Goal: Task Accomplishment & Management: Complete application form

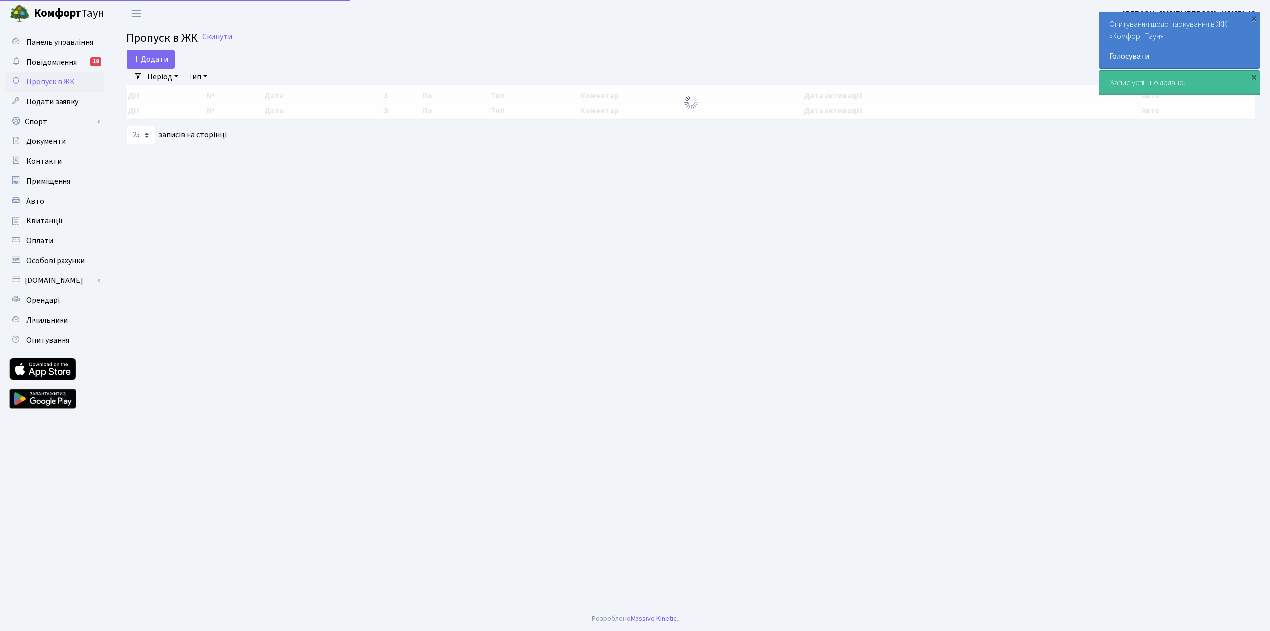
select select "25"
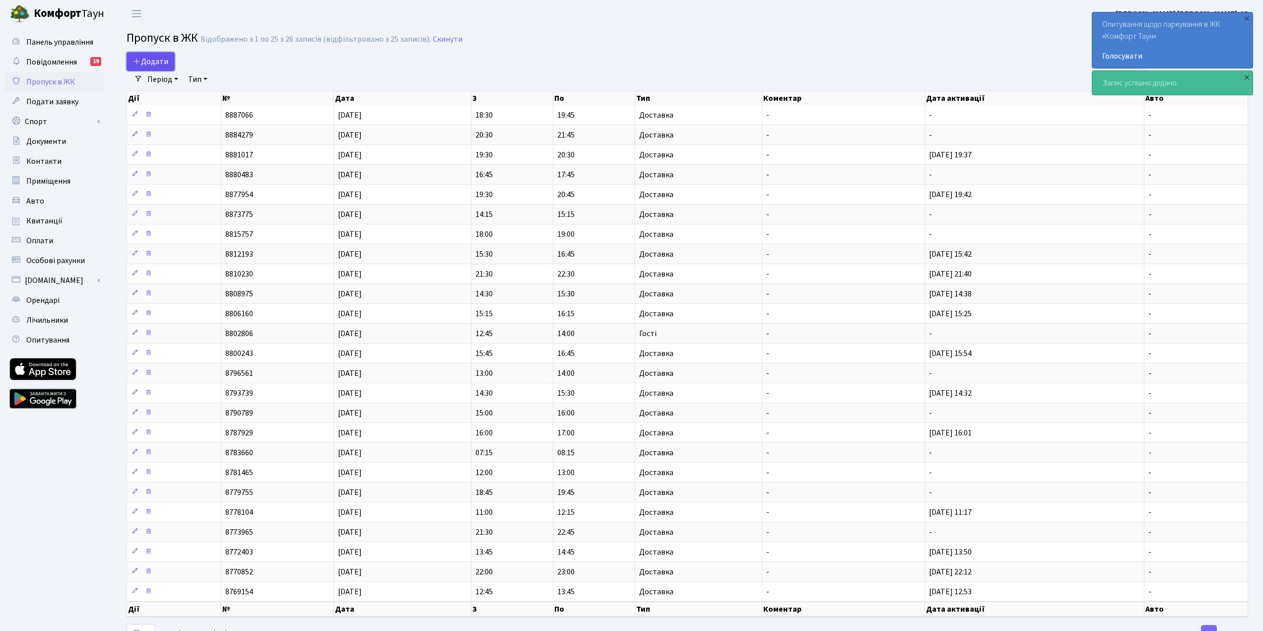
click at [147, 64] on span "Додати" at bounding box center [150, 61] width 35 height 11
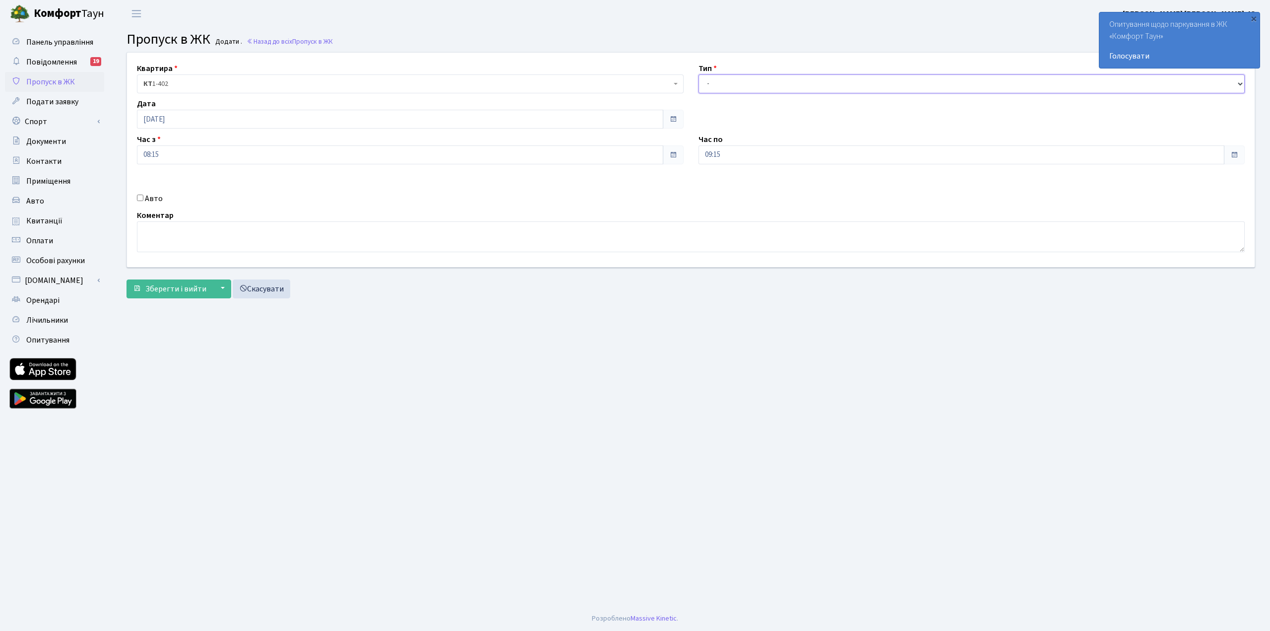
click at [742, 79] on select "- Доставка Таксі Гості Сервіс" at bounding box center [972, 83] width 547 height 19
select select "1"
click at [699, 74] on select "- Доставка Таксі Гості Сервіс" at bounding box center [972, 83] width 547 height 19
click at [172, 291] on span "Зберегти і вийти" at bounding box center [175, 288] width 61 height 11
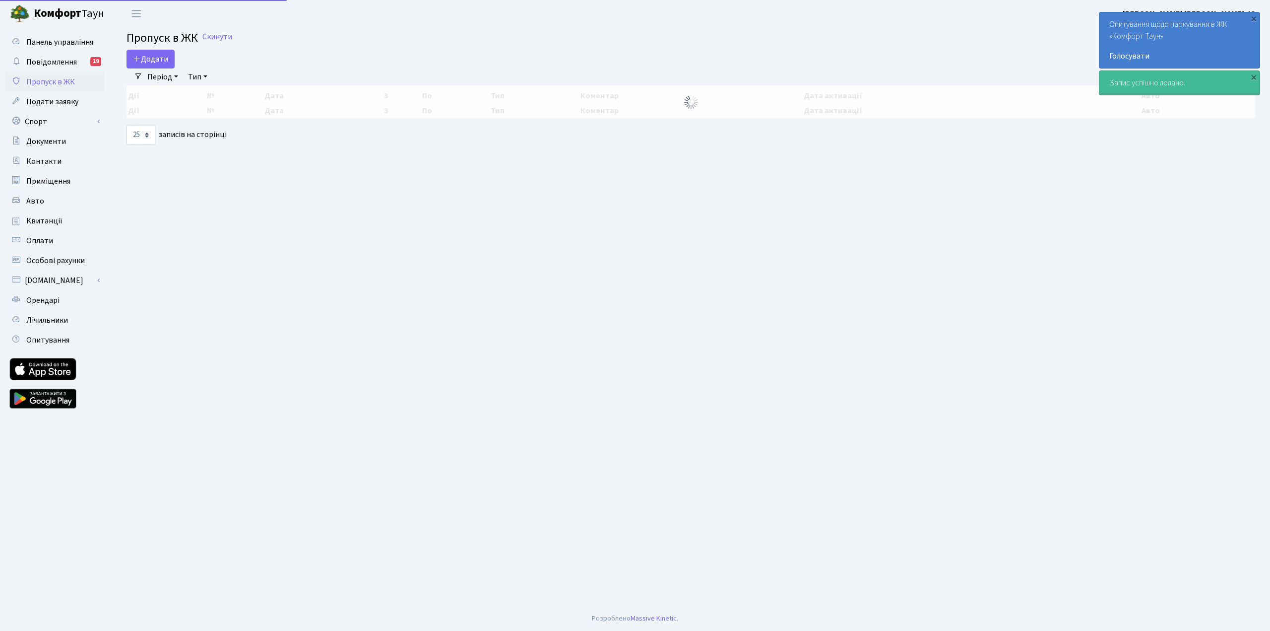
select select "25"
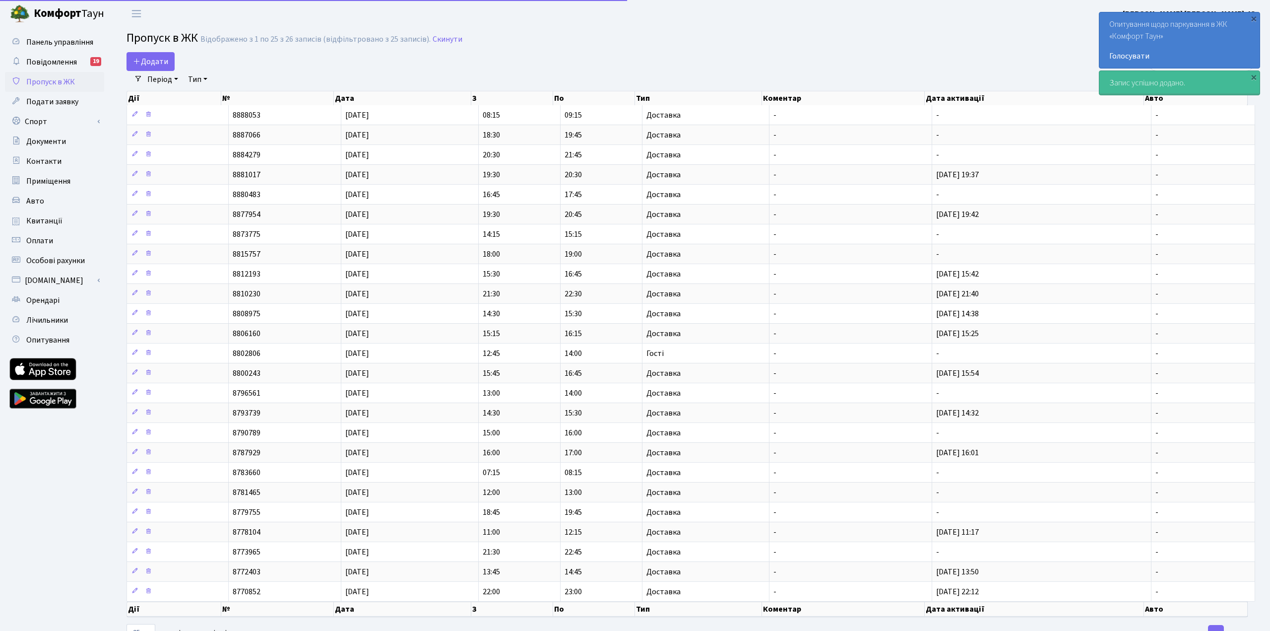
select select "25"
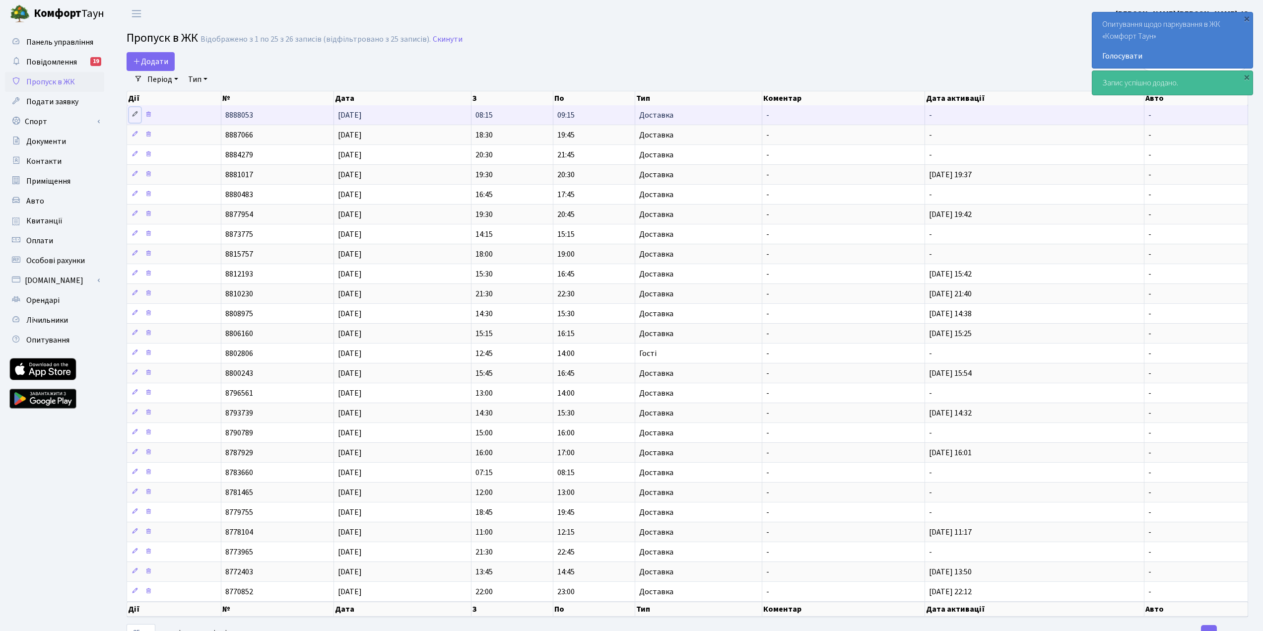
click at [132, 113] on icon at bounding box center [134, 114] width 7 height 7
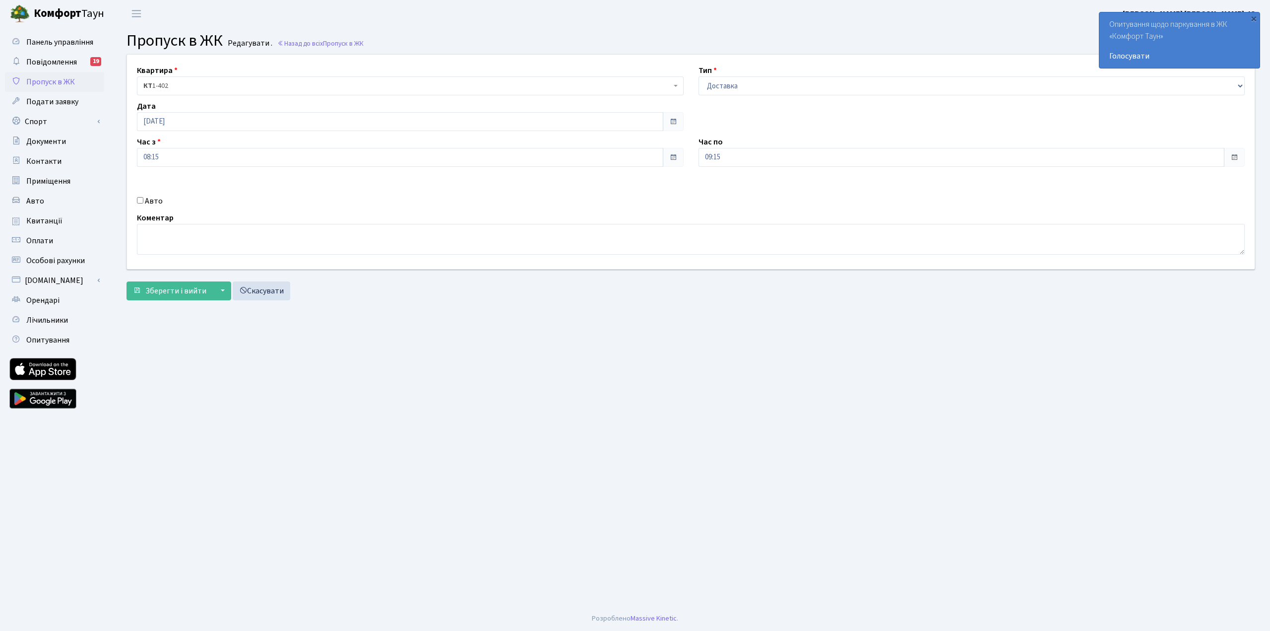
click at [150, 200] on label "Авто" at bounding box center [154, 201] width 18 height 12
click at [143, 200] on input "Авто" at bounding box center [140, 200] width 6 height 6
checkbox input "true"
type input "ka0262ea"
click at [175, 293] on span "Зберегти і вийти" at bounding box center [175, 290] width 61 height 11
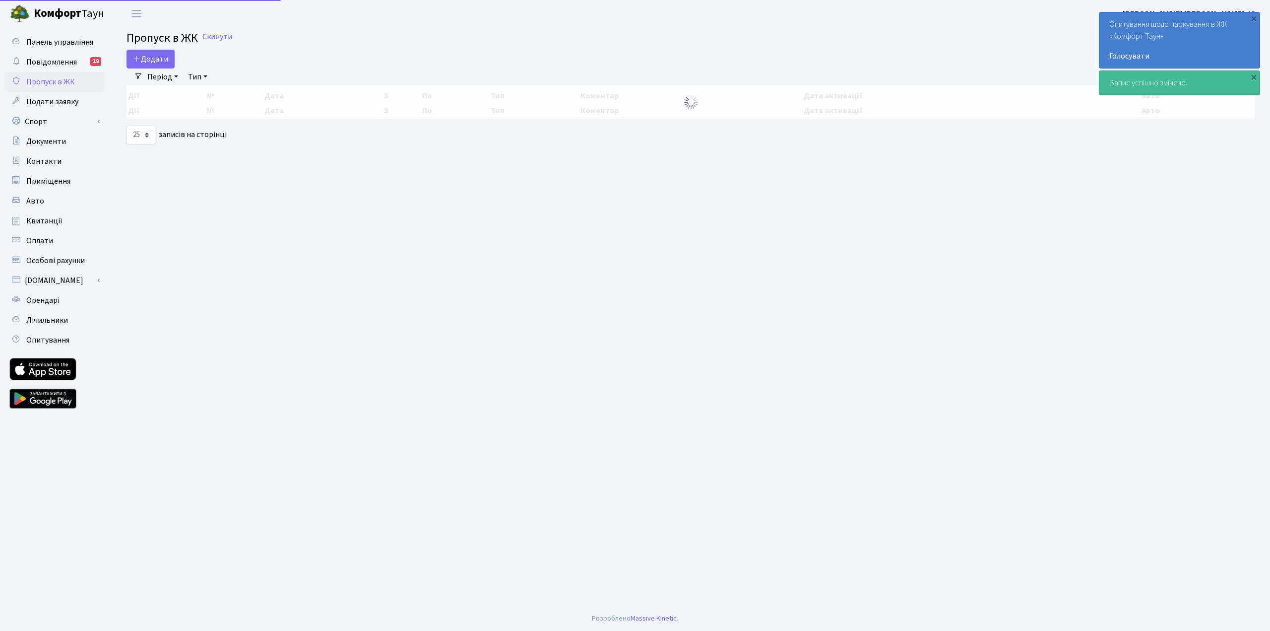
select select "25"
